Goal: Find contact information: Find contact information

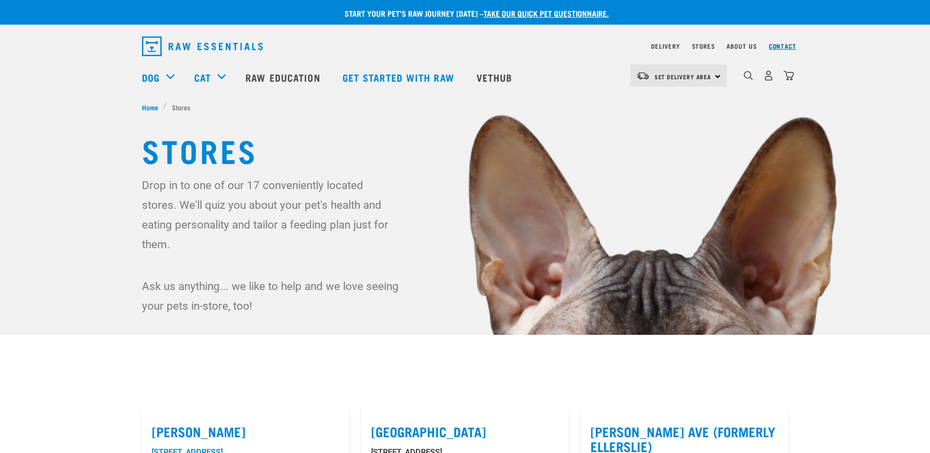
click at [779, 46] on link "Contact" at bounding box center [783, 45] width 28 height 3
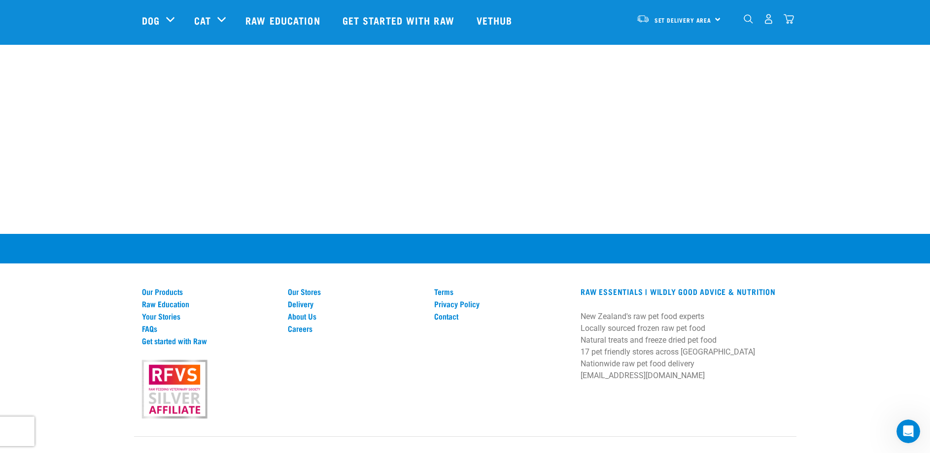
scroll to position [621, 0]
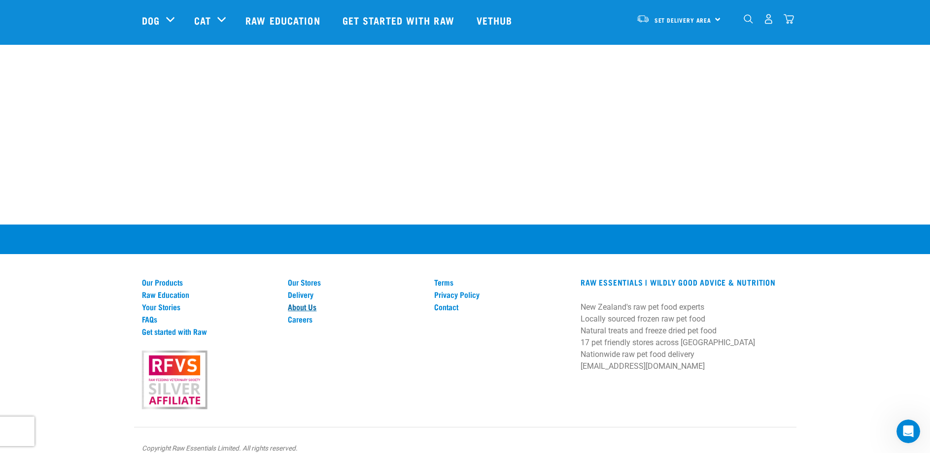
click at [311, 303] on link "About Us" at bounding box center [355, 307] width 135 height 9
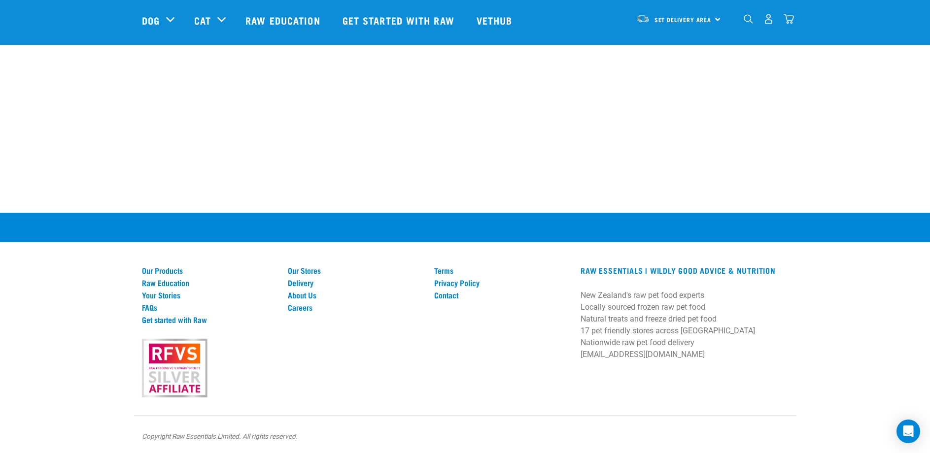
scroll to position [1385, 0]
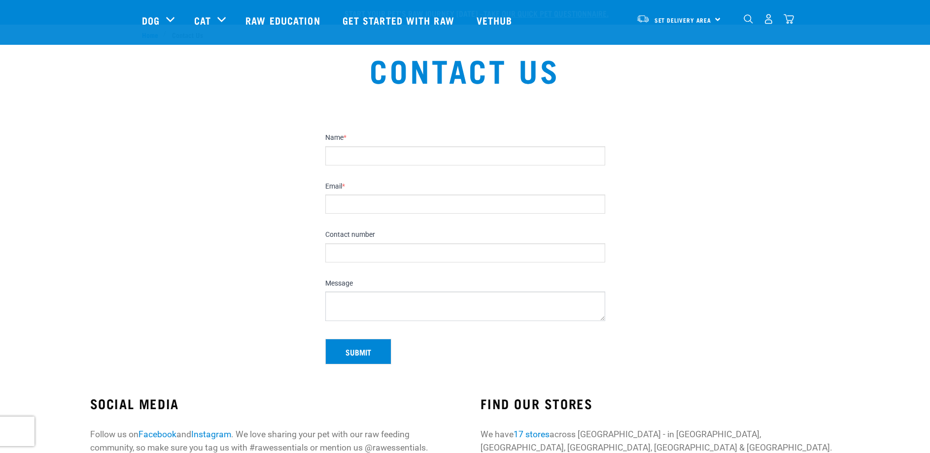
scroll to position [385, 0]
